Goal: Task Accomplishment & Management: Manage account settings

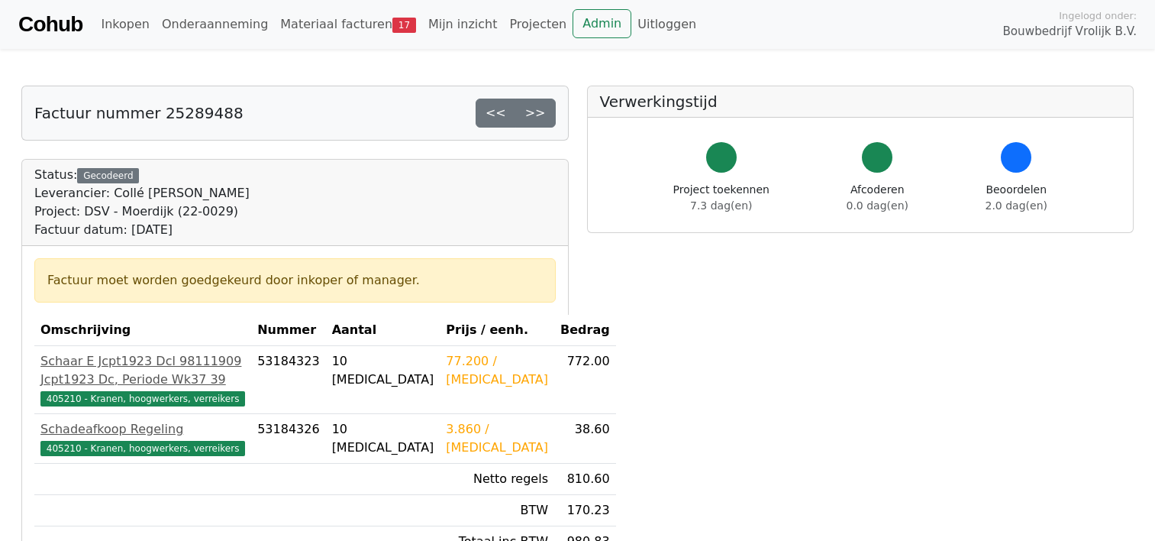
scroll to position [268, 0]
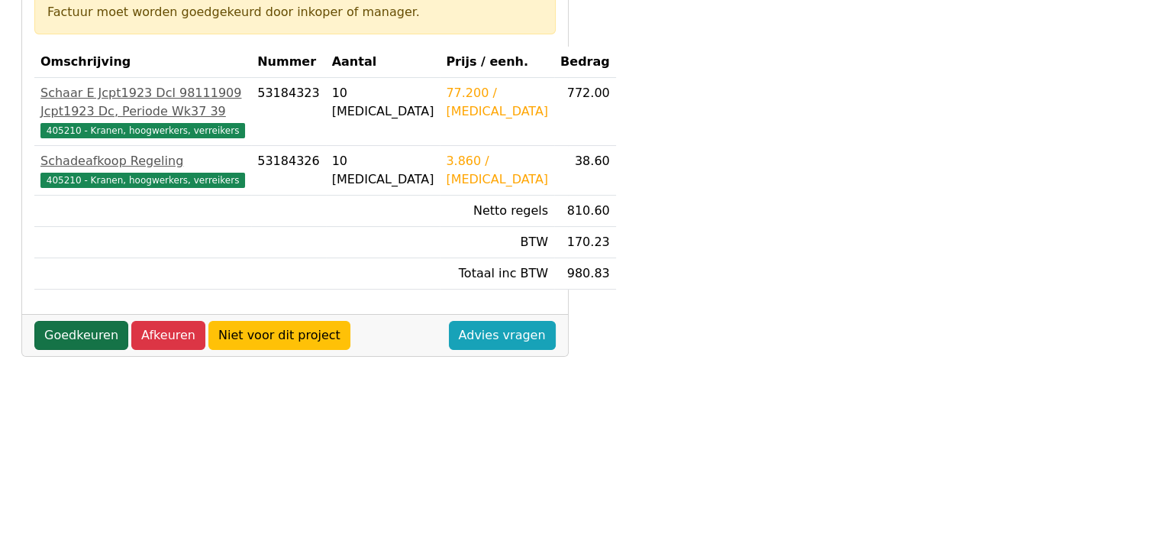
click at [82, 350] on link "Goedkeuren" at bounding box center [81, 335] width 94 height 29
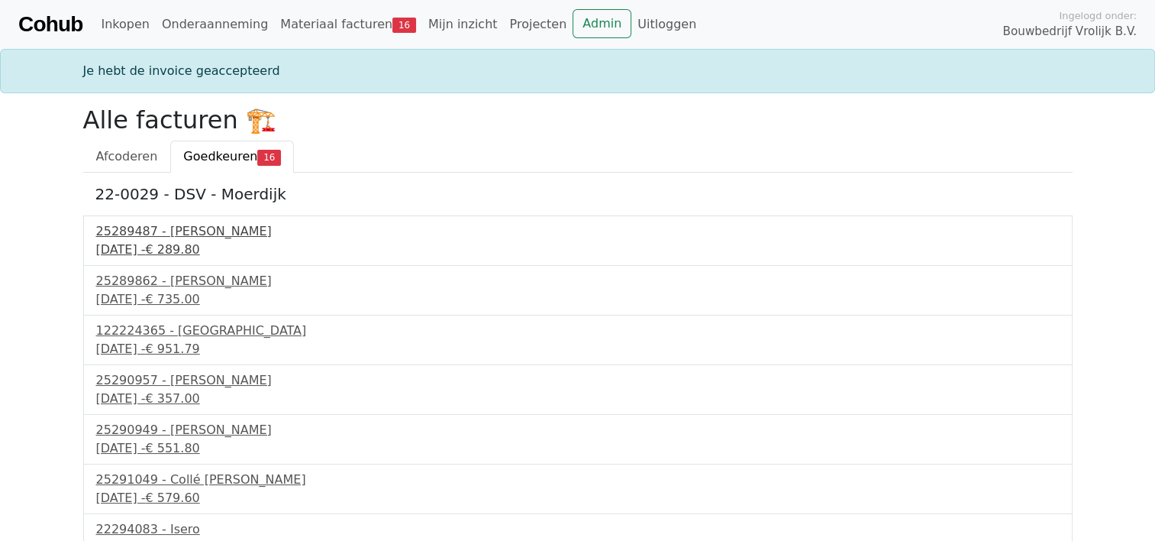
click at [199, 248] on span "€ 289.80" at bounding box center [172, 249] width 54 height 15
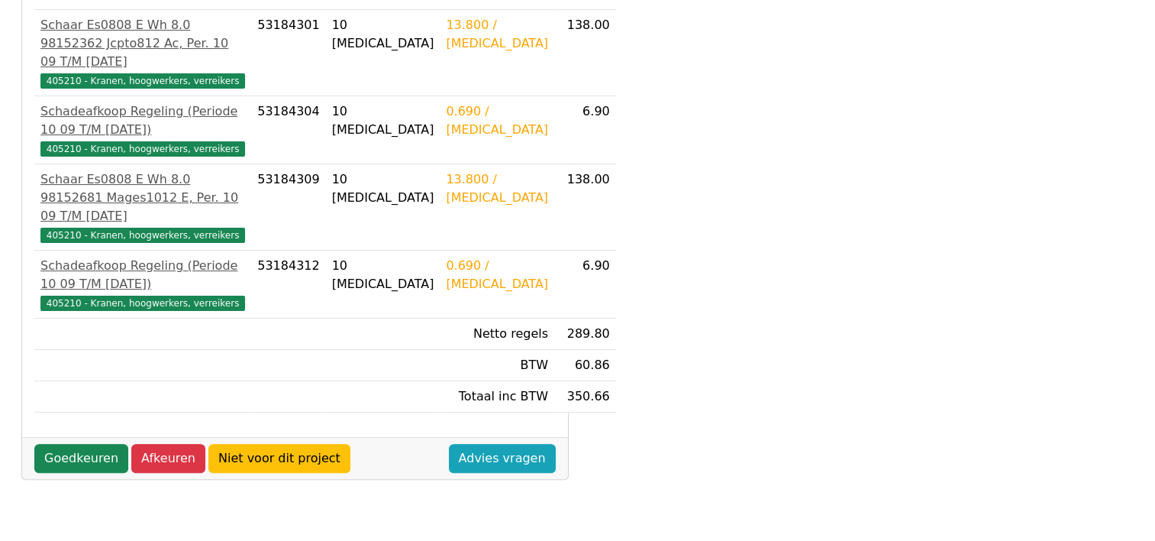
scroll to position [336, 0]
